Goal: Task Accomplishment & Management: Manage account settings

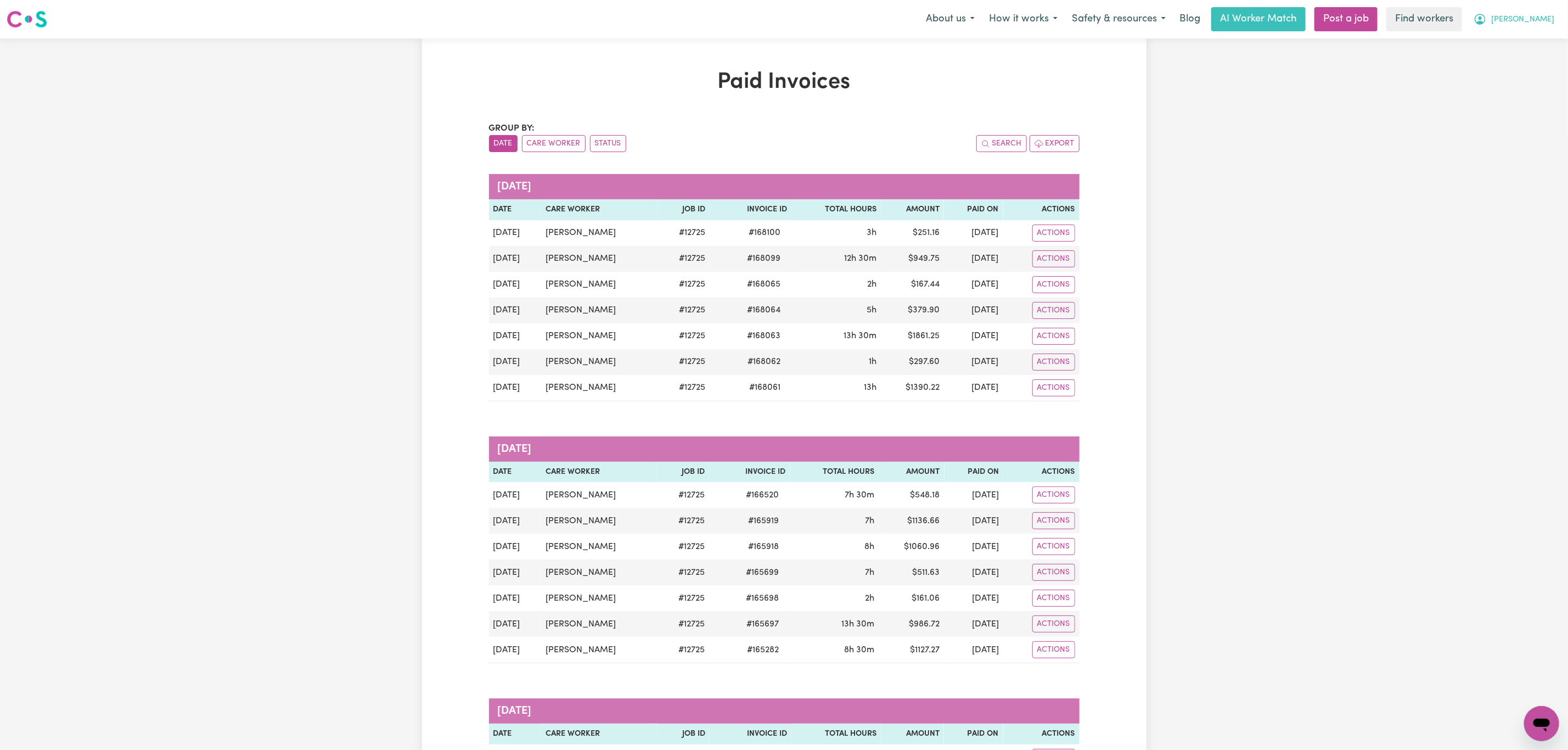
click at [1547, 13] on button "Doreen" at bounding box center [1513, 19] width 95 height 23
click at [1520, 57] on link "Logout" at bounding box center [1517, 63] width 86 height 21
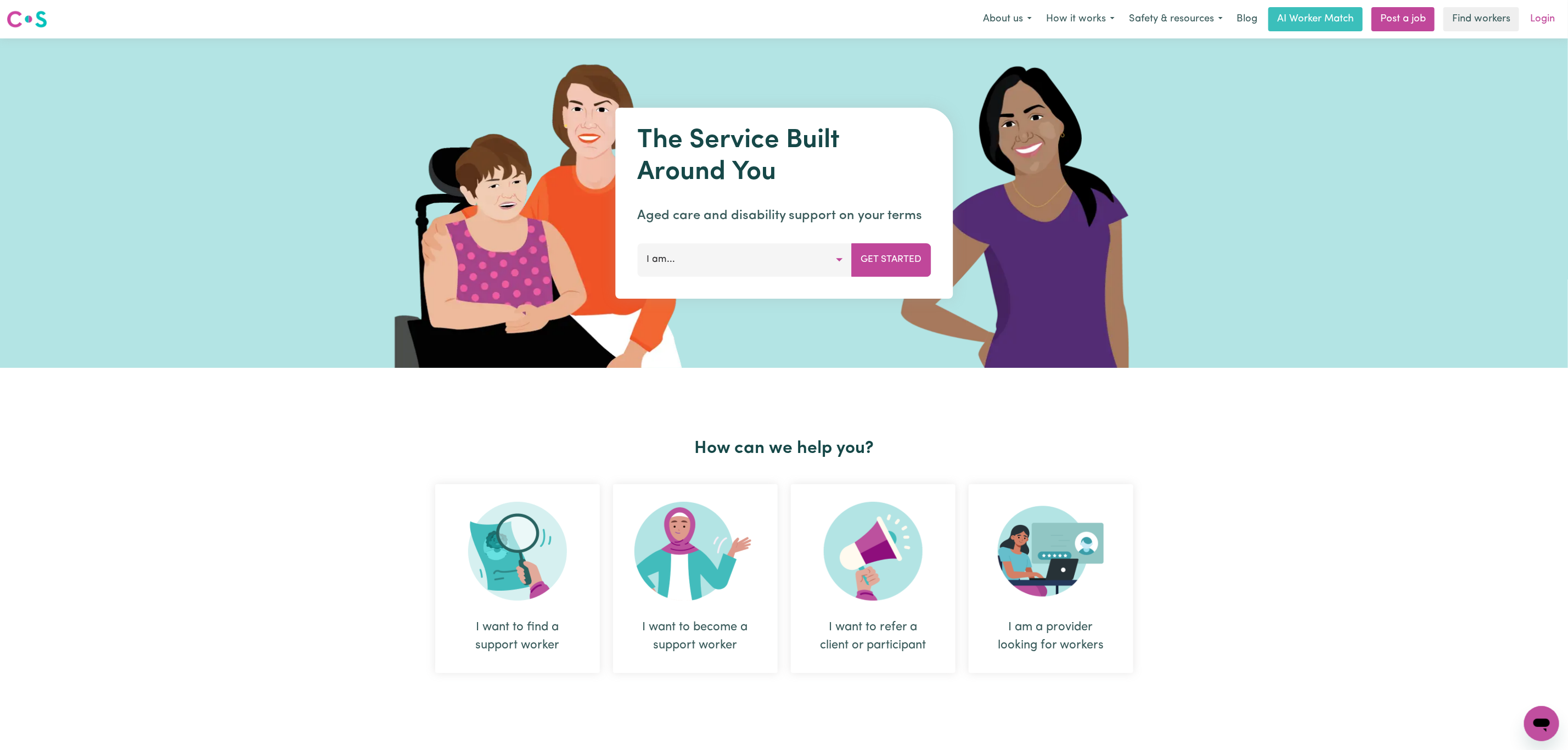
click at [1534, 30] on link "Login" at bounding box center [1542, 19] width 38 height 24
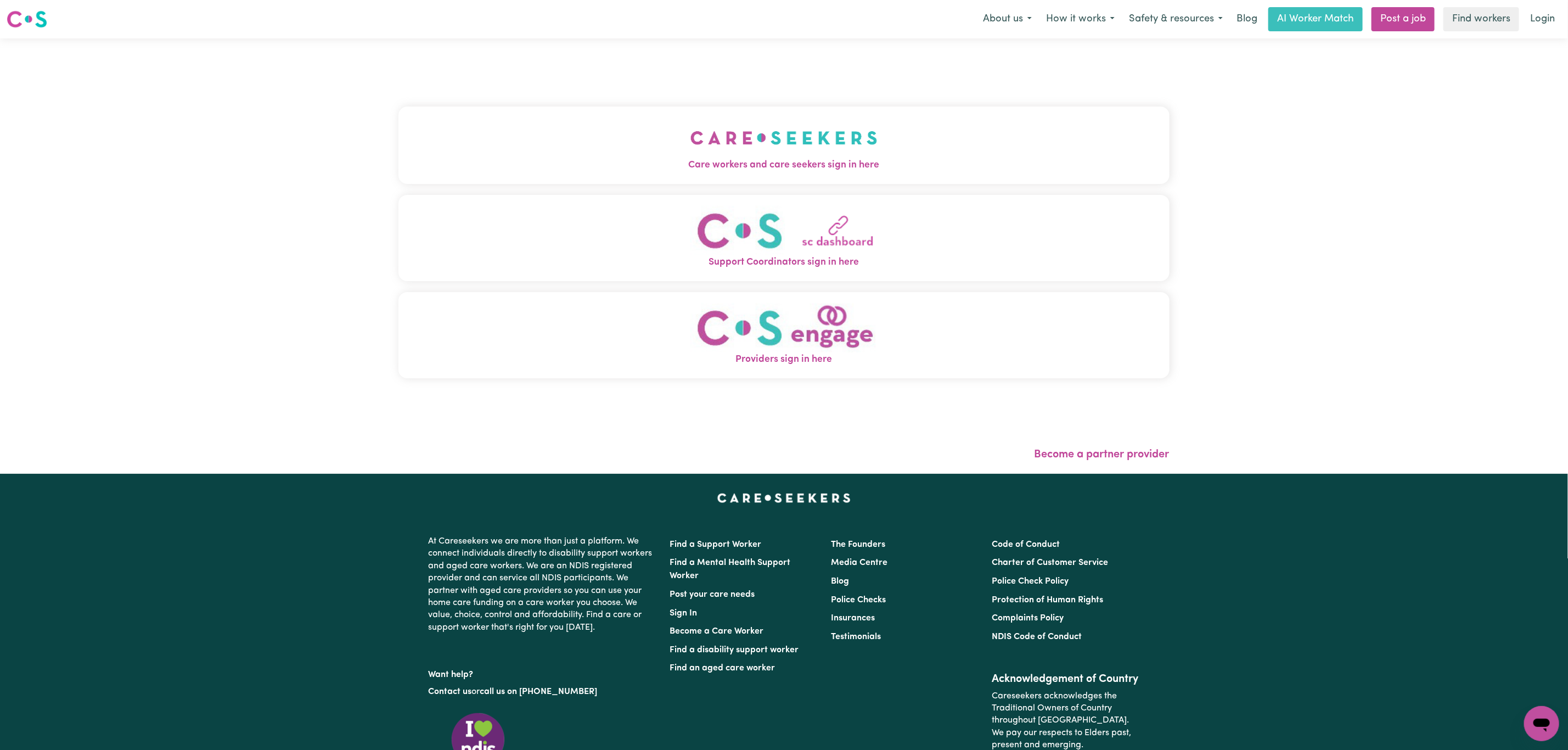
click at [619, 179] on button "Care workers and care seekers sign in here" at bounding box center [783, 145] width 771 height 77
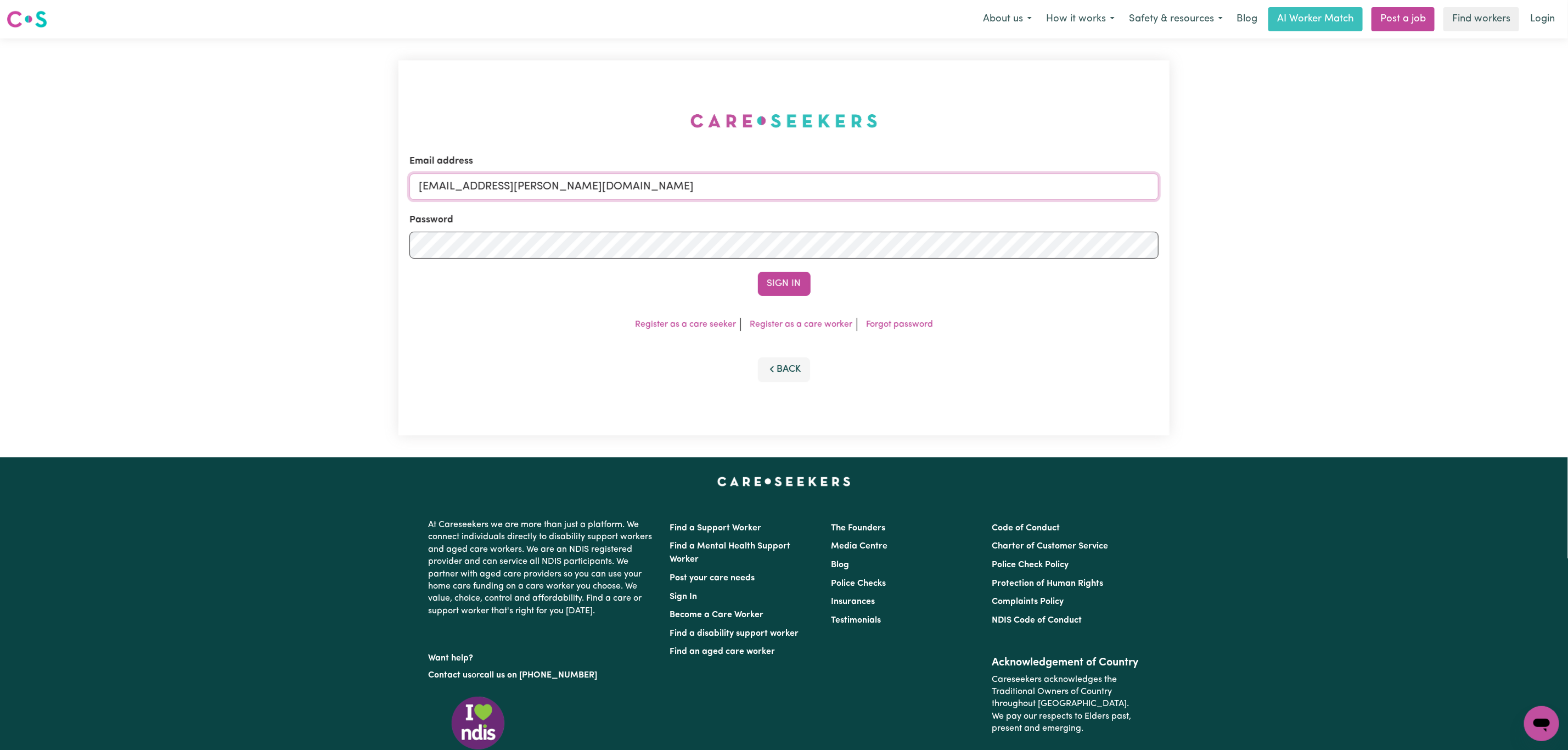
drag, startPoint x: 477, startPoint y: 188, endPoint x: 944, endPoint y: 196, distance: 467.1
click at [944, 196] on input "superuser~mikayla@careseekers.com.au" at bounding box center [783, 187] width 749 height 26
paste input "cvaleontis@gmail.com"
type input "superuser~cvaleontis@gmail.com"
click at [781, 290] on button "Sign In" at bounding box center [784, 283] width 53 height 24
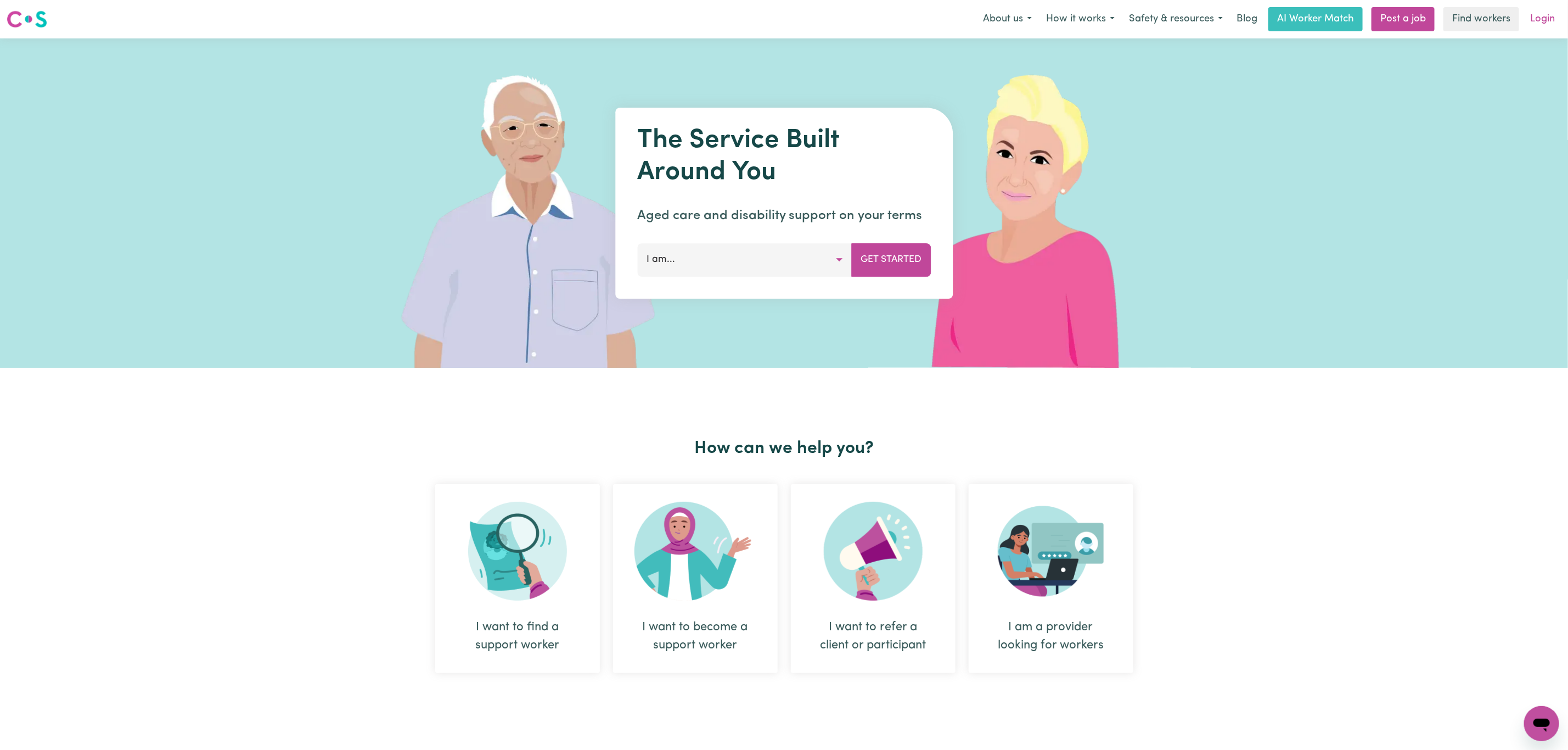
click at [1551, 12] on link "Login" at bounding box center [1542, 19] width 38 height 24
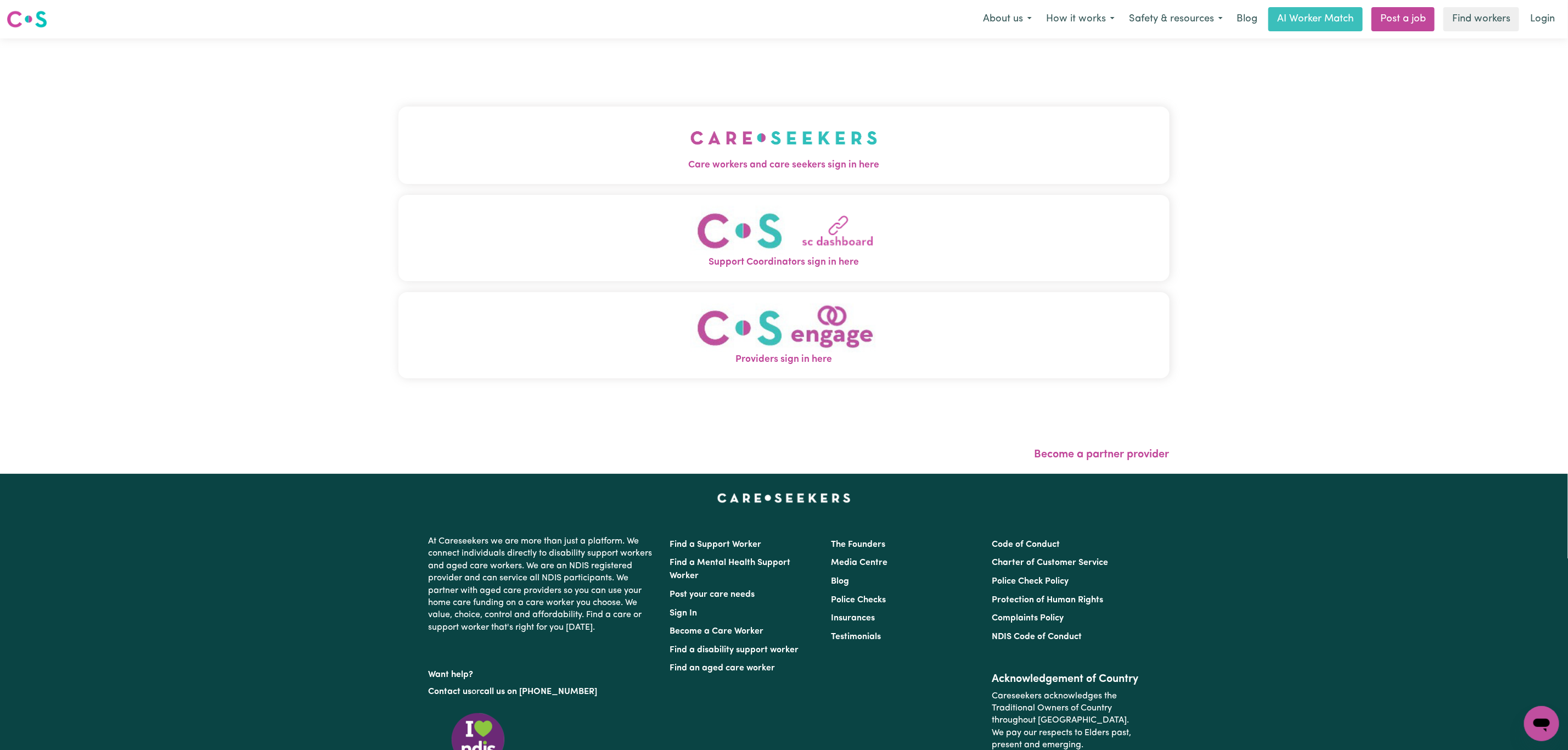
click at [849, 109] on button "Care workers and care seekers sign in here" at bounding box center [783, 145] width 771 height 77
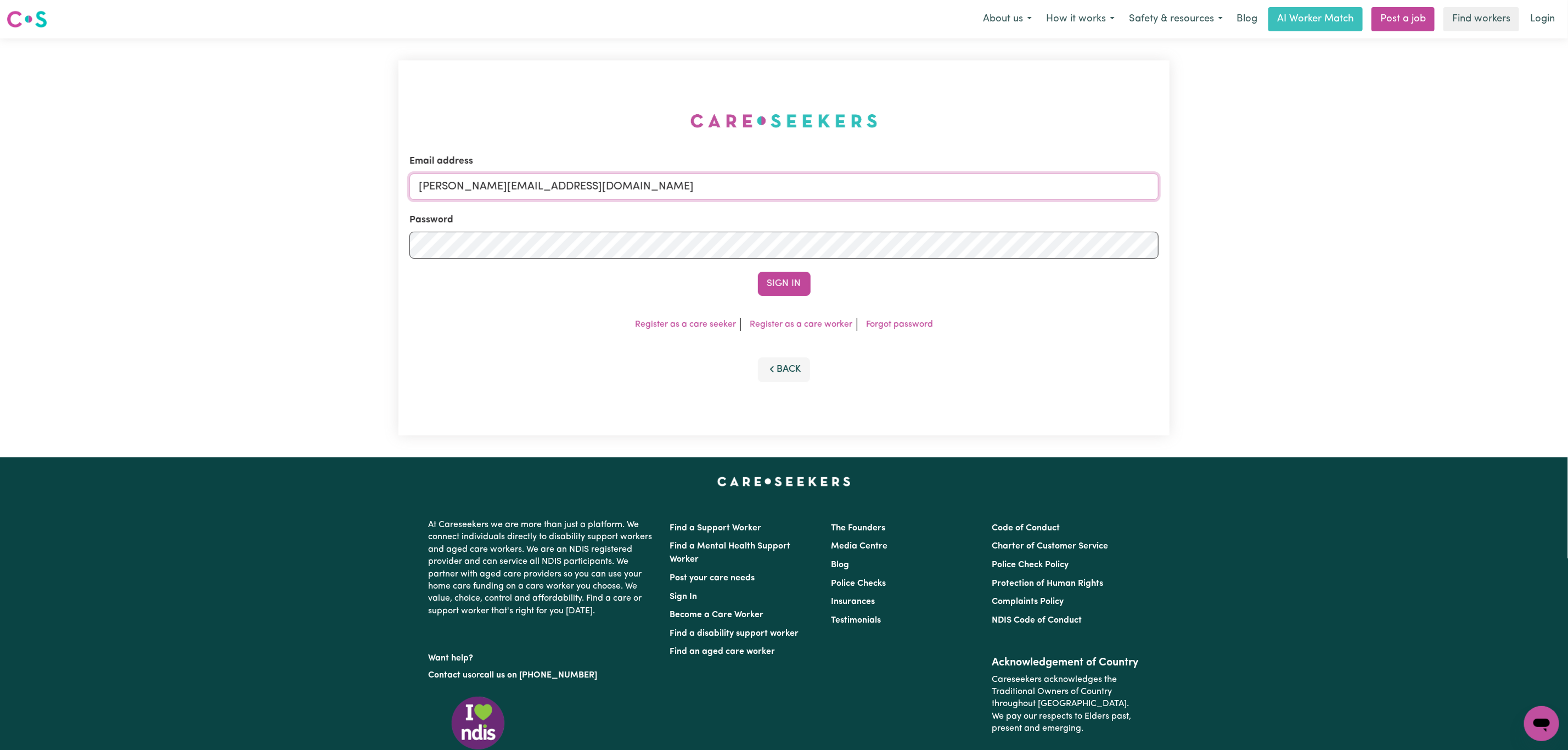
click at [514, 178] on input "mikayla+engage@careseekers.com.au" at bounding box center [783, 187] width 749 height 26
type input "superuser~mikayla@careseekers.com.au"
drag, startPoint x: 477, startPoint y: 188, endPoint x: 818, endPoint y: 188, distance: 341.0
click at [818, 188] on input "superuser~mikayla@careseekers.com.au" at bounding box center [783, 187] width 749 height 26
click at [769, 285] on button "Sign In" at bounding box center [784, 283] width 53 height 24
